Goal: Transaction & Acquisition: Obtain resource

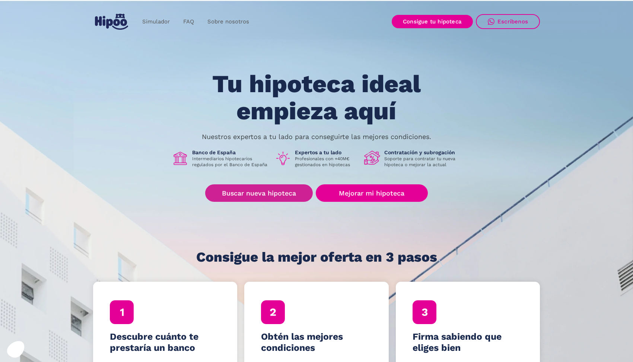
click at [245, 196] on link "Buscar nueva hipoteca" at bounding box center [259, 193] width 108 height 17
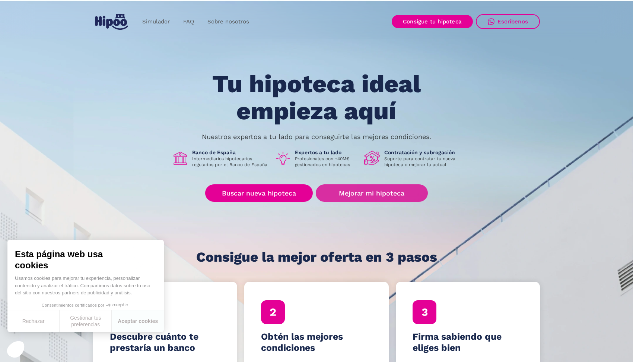
click at [375, 191] on link "Mejorar mi hipoteca" at bounding box center [372, 193] width 112 height 17
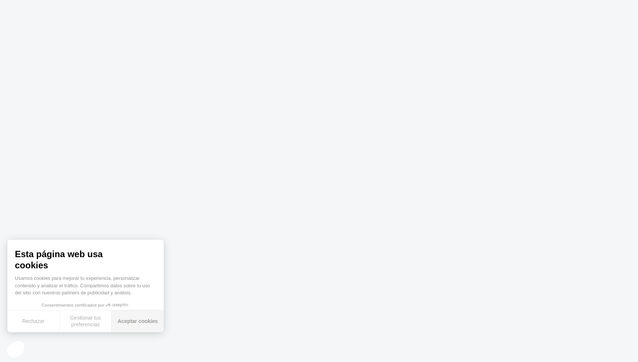
click at [129, 324] on button "Aceptar cookies" at bounding box center [138, 322] width 52 height 22
